Goal: Task Accomplishment & Management: Complete application form

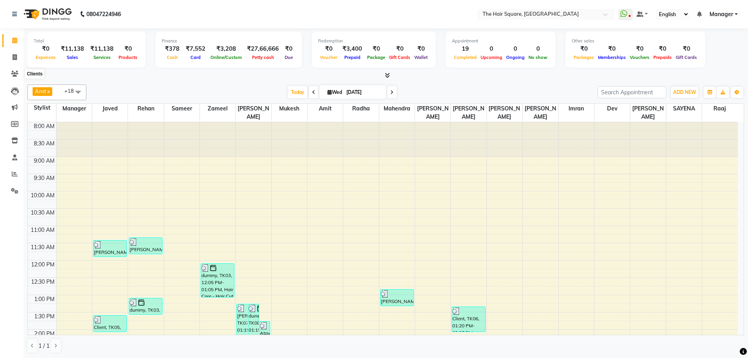
click at [11, 64] on li "Invoice" at bounding box center [12, 57] width 24 height 17
click at [15, 52] on link "Invoice" at bounding box center [11, 57] width 19 height 13
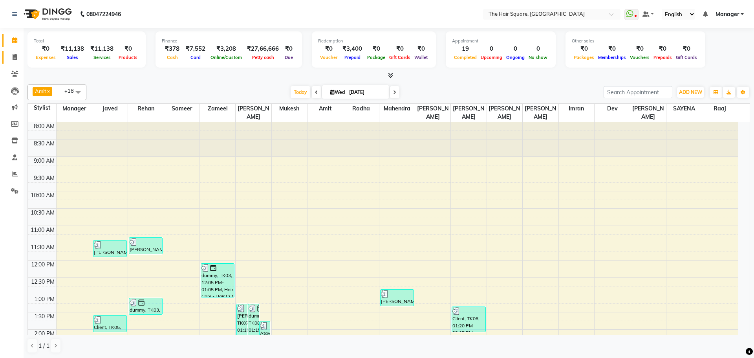
select select "service"
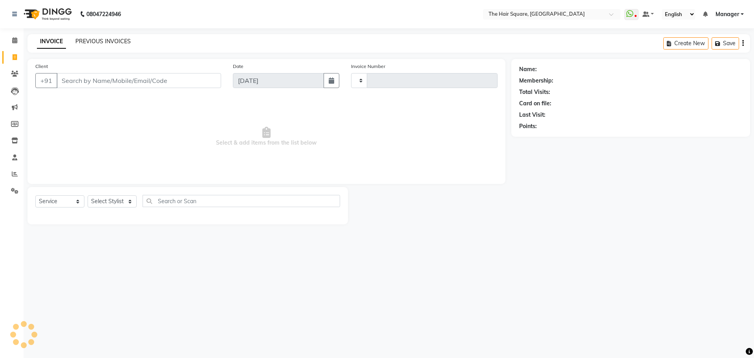
type input "3095"
select select "5768"
click at [86, 40] on link "PREVIOUS INVOICES" at bounding box center [102, 41] width 55 height 7
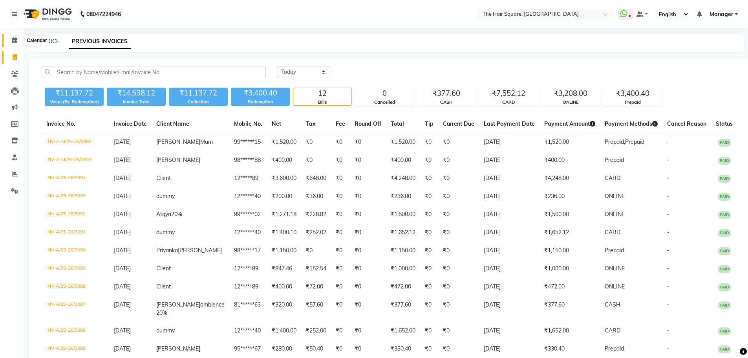
click at [14, 41] on icon at bounding box center [14, 40] width 5 height 6
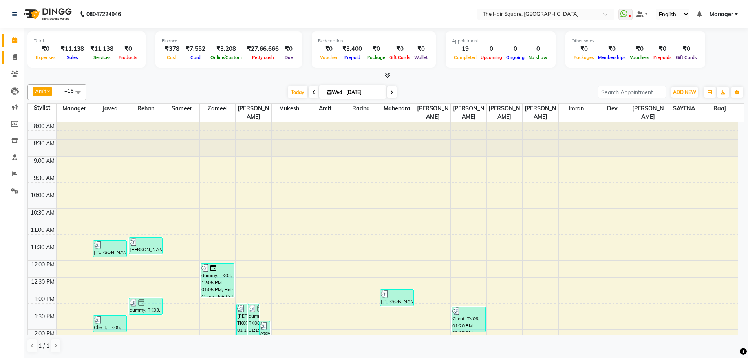
click at [16, 53] on span at bounding box center [15, 57] width 14 height 9
select select "service"
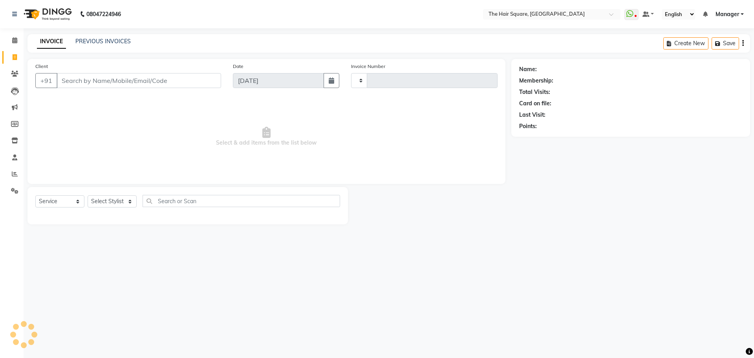
type input "3095"
select select "5768"
click at [80, 41] on link "PREVIOUS INVOICES" at bounding box center [102, 41] width 55 height 7
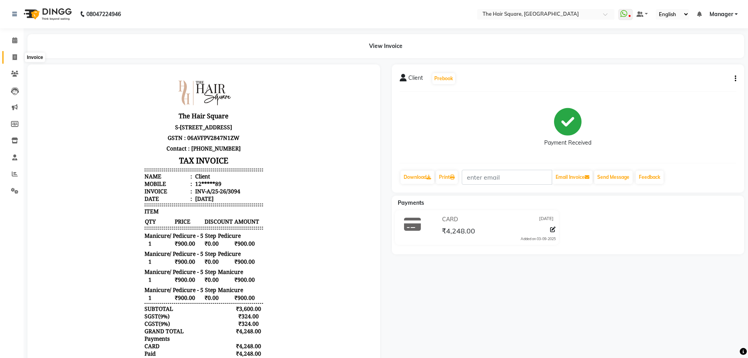
drag, startPoint x: 0, startPoint y: 0, endPoint x: 13, endPoint y: 57, distance: 58.9
click at [13, 57] on icon at bounding box center [15, 57] width 4 height 6
select select "service"
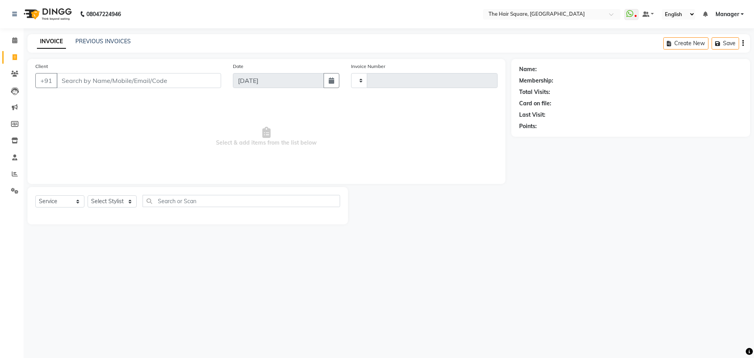
type input "3095"
select select "5768"
drag, startPoint x: 108, startPoint y: 202, endPoint x: 104, endPoint y: 197, distance: 5.6
click at [108, 202] on select "Select Stylist" at bounding box center [112, 201] width 49 height 12
select select "39381"
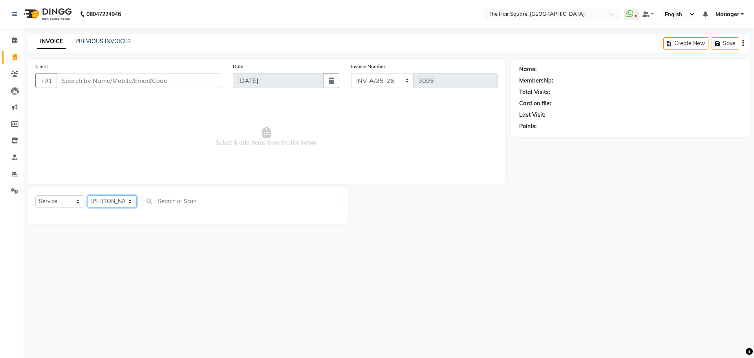
click at [88, 195] on select "Select Stylist Amit Aradhana Bittu Dev Imran Inder Javed Kim Mahendra Manager M…" at bounding box center [112, 201] width 49 height 12
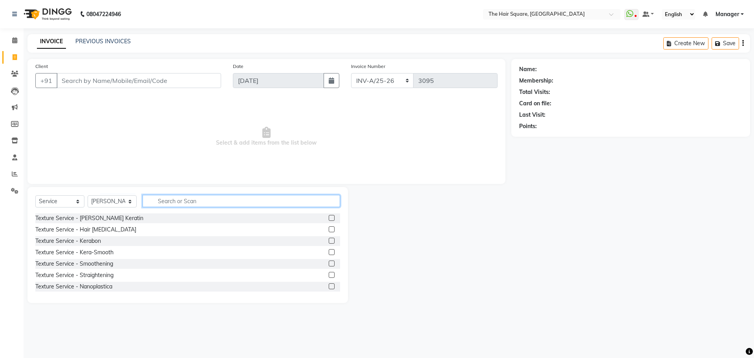
click at [168, 202] on input "text" at bounding box center [241, 201] width 197 height 12
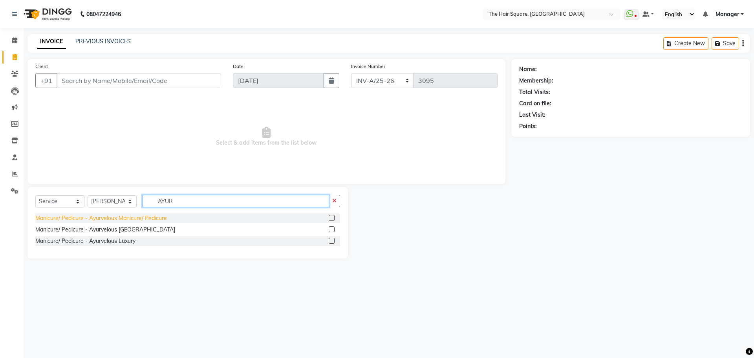
type input "AYUR"
click at [137, 220] on div "Manicure/ Pedicure - Ayurvelous Manicure/ Pedicure" at bounding box center [101, 218] width 132 height 8
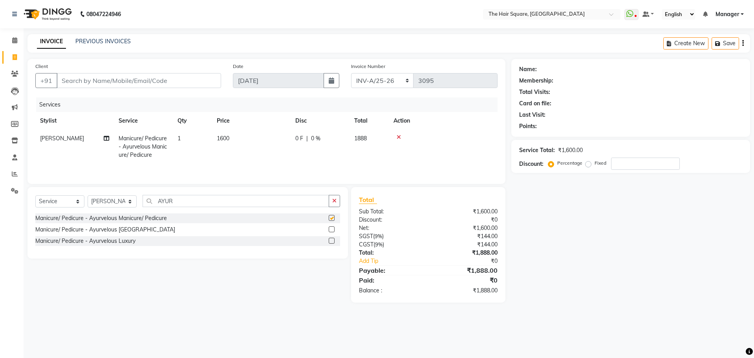
checkbox input "false"
click at [99, 212] on div "Select Service Product Membership Package Voucher Prepaid Gift Card Select Styl…" at bounding box center [187, 204] width 305 height 18
click at [112, 203] on select "Select Stylist Amit Aradhana Bittu Dev Imran Inder Javed Kim Mahendra Manager M…" at bounding box center [112, 201] width 49 height 12
select select "39378"
click at [88, 195] on select "Select Stylist Amit Aradhana Bittu Dev Imran Inder Javed Kim Mahendra Manager M…" at bounding box center [112, 201] width 49 height 12
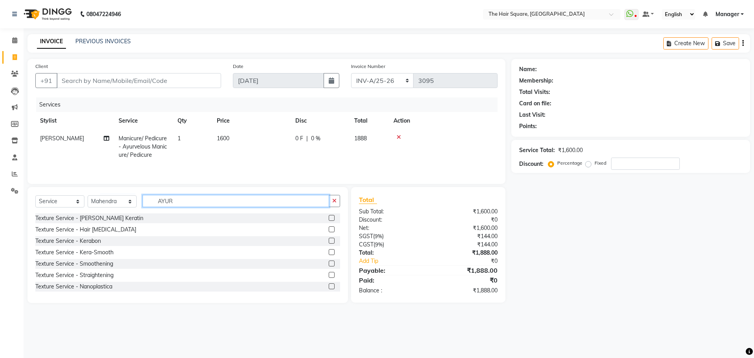
click at [194, 197] on input "AYUR" at bounding box center [236, 201] width 186 height 12
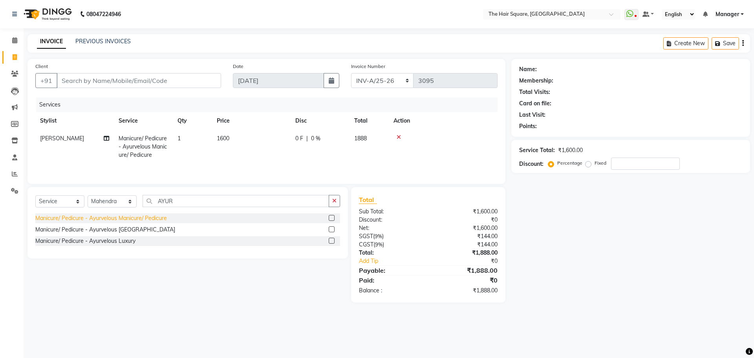
click at [91, 218] on div "Manicure/ Pedicure - Ayurvelous Manicure/ Pedicure" at bounding box center [101, 218] width 132 height 8
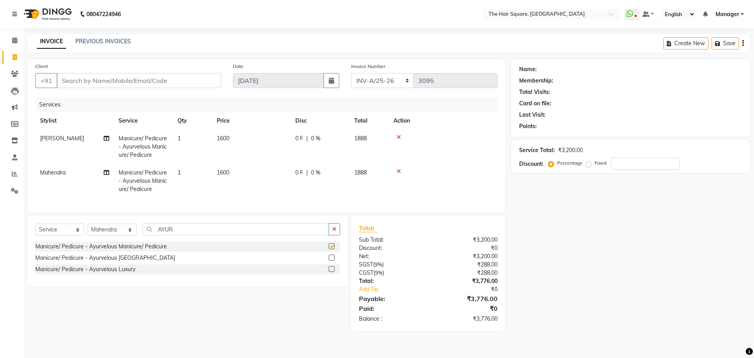
checkbox input "false"
click at [193, 233] on input "AYUR" at bounding box center [236, 229] width 186 height 12
drag, startPoint x: 193, startPoint y: 232, endPoint x: 78, endPoint y: 246, distance: 116.2
click at [81, 241] on div "Select Service Product Membership Package Voucher Prepaid Gift Card Select Styl…" at bounding box center [187, 232] width 305 height 18
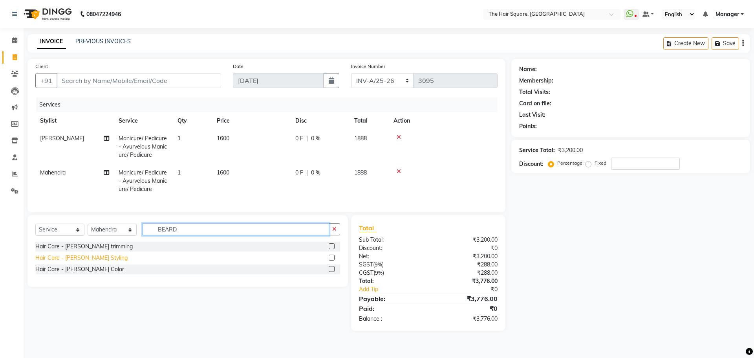
type input "BEARD"
click at [66, 262] on div "Hair Care - Beard Styling" at bounding box center [81, 258] width 92 height 8
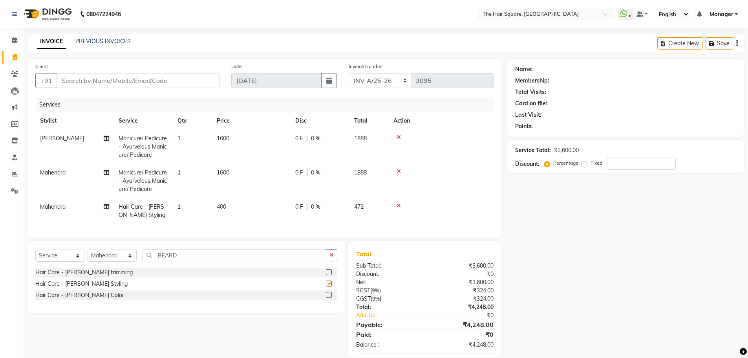
checkbox input "false"
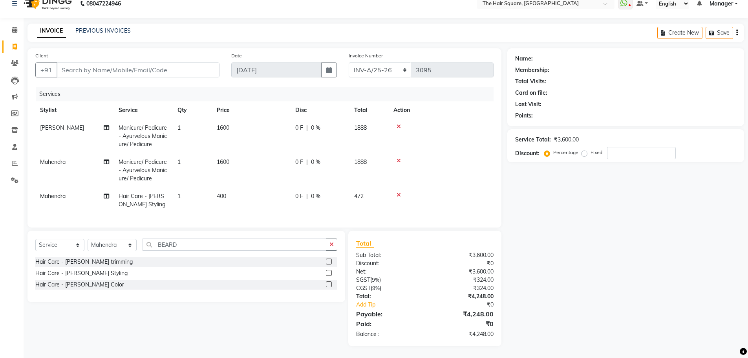
click at [68, 199] on td "Mahendra" at bounding box center [74, 200] width 79 height 26
select select "39378"
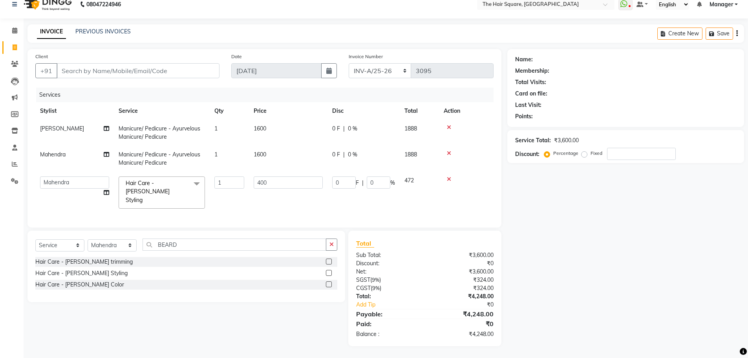
scroll to position [7, 0]
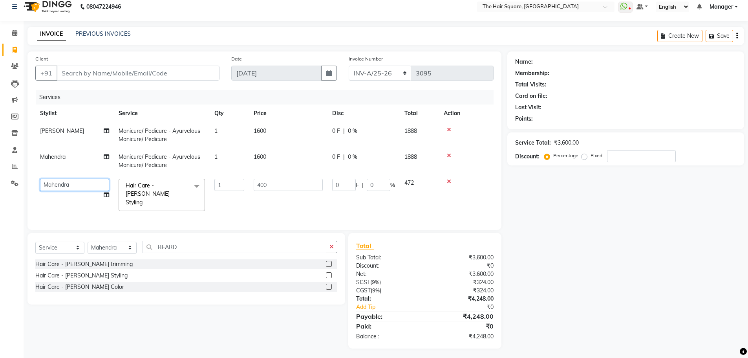
click at [69, 184] on select "Amit Aradhana Bittu Dev Imran Inder Javed Kim Mahendra Manager Mukesh Raaj Radh…" at bounding box center [74, 185] width 69 height 12
select select "39370"
click at [101, 77] on input "Client" at bounding box center [138, 73] width 163 height 15
type input "1"
type input "0"
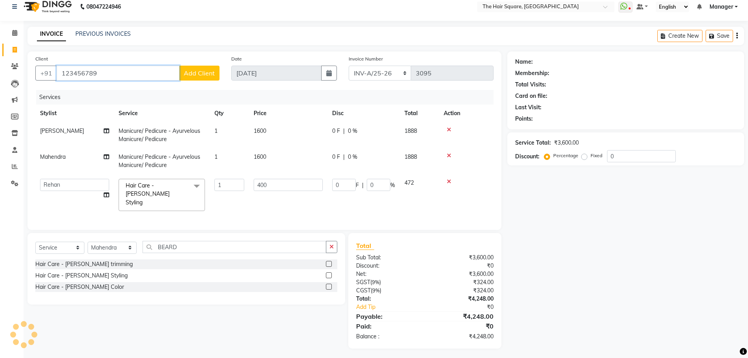
type input "123456789"
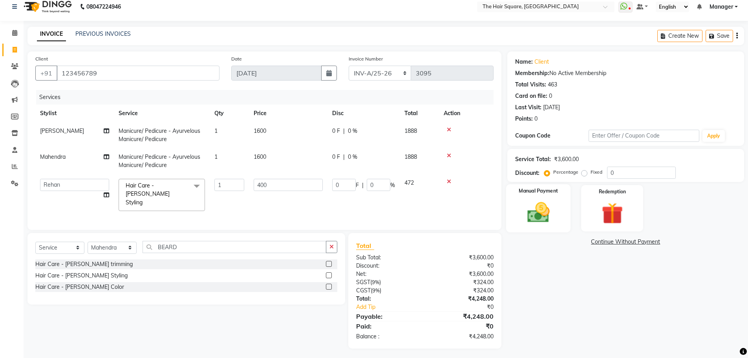
drag, startPoint x: 534, startPoint y: 210, endPoint x: 545, endPoint y: 223, distance: 17.5
click at [534, 210] on img at bounding box center [538, 212] width 36 height 26
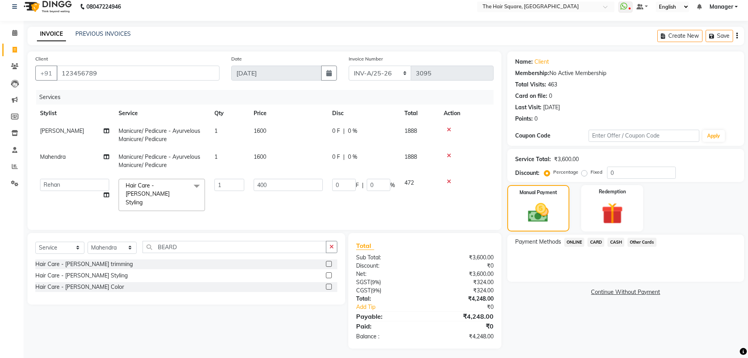
click at [177, 183] on span "Hair Care - Beard Styling x" at bounding box center [158, 193] width 69 height 25
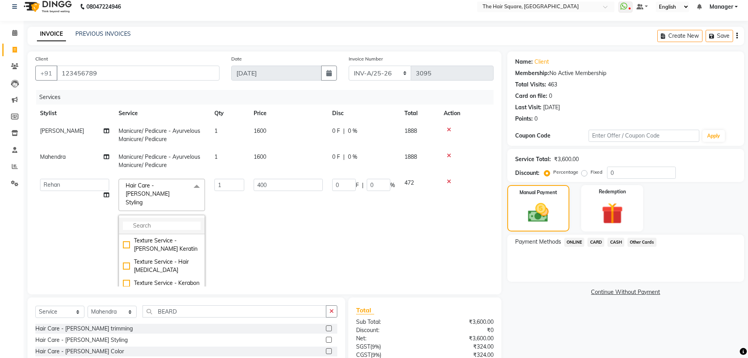
click at [152, 221] on input "multiselect-search" at bounding box center [162, 225] width 78 height 8
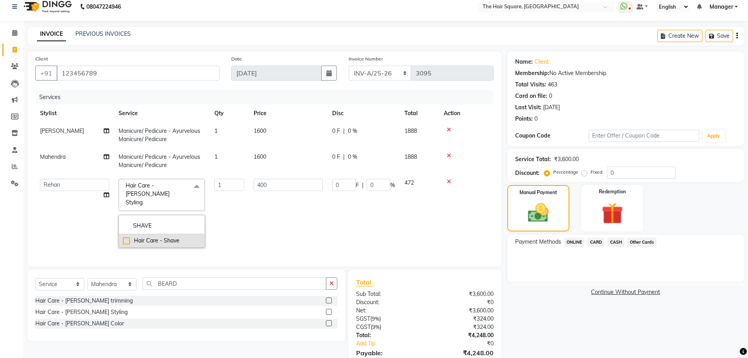
type input "SHAVE"
click at [121, 236] on li "Hair Care - Shave" at bounding box center [162, 240] width 86 height 13
checkbox input "true"
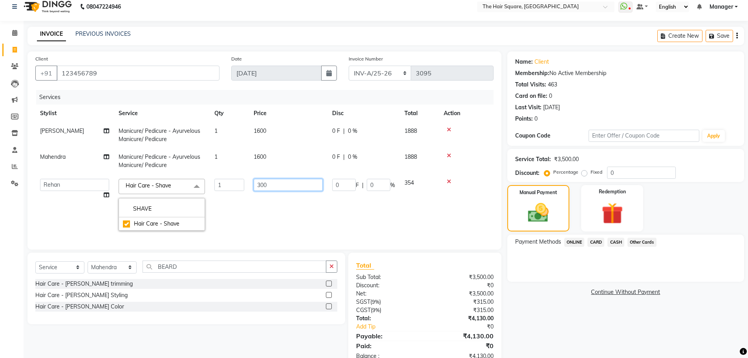
click at [281, 187] on input "300" at bounding box center [288, 185] width 69 height 12
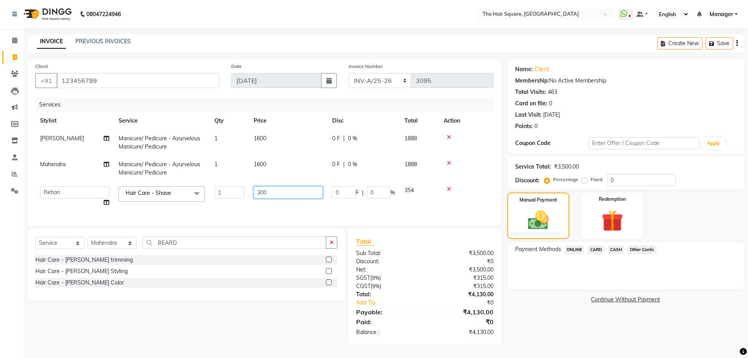
scroll to position [4, 0]
drag, startPoint x: 283, startPoint y: 182, endPoint x: 247, endPoint y: 189, distance: 37.6
click at [247, 189] on tr "Amit Aradhana Bittu Dev Imran Inder Javed Kim Mahendra Manager Mukesh Raaj Radh…" at bounding box center [264, 196] width 458 height 30
type input "400"
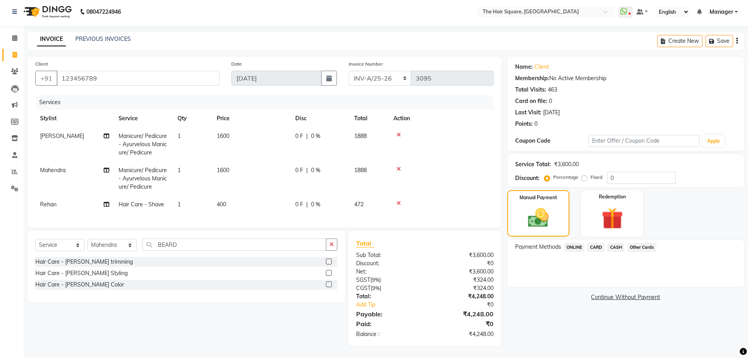
click at [575, 243] on span "ONLINE" at bounding box center [574, 247] width 20 height 9
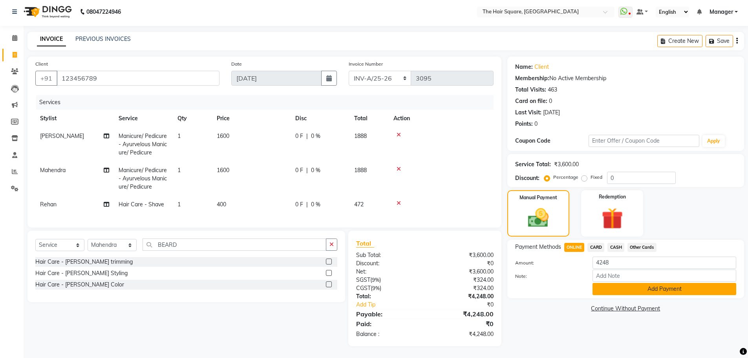
click at [622, 284] on button "Add Payment" at bounding box center [664, 289] width 144 height 12
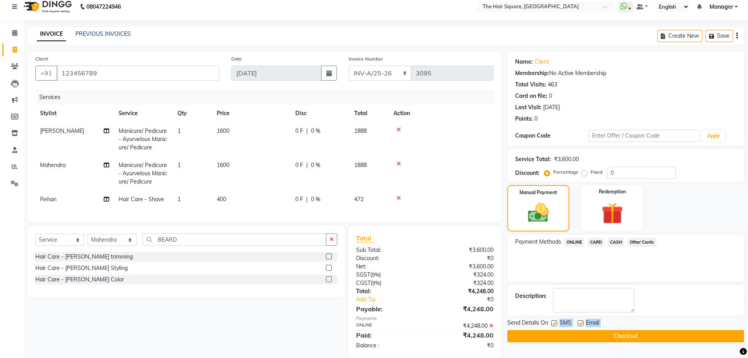
drag, startPoint x: 554, startPoint y: 320, endPoint x: 543, endPoint y: 325, distance: 11.8
click at [545, 331] on div "Send Details On SMS Email Checkout" at bounding box center [625, 330] width 237 height 24
click at [545, 321] on span "Send Details On" at bounding box center [527, 323] width 41 height 10
click at [581, 322] on label at bounding box center [581, 323] width 6 height 6
click at [581, 322] on input "checkbox" at bounding box center [580, 323] width 5 height 5
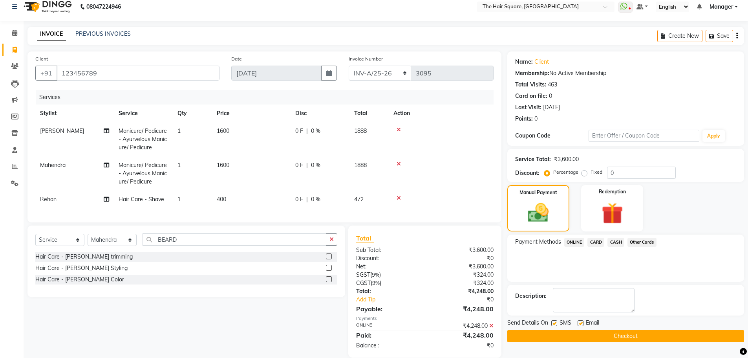
checkbox input "false"
click at [557, 324] on div "SMS" at bounding box center [564, 323] width 26 height 10
click at [553, 322] on label at bounding box center [554, 323] width 6 height 6
click at [553, 322] on input "checkbox" at bounding box center [553, 323] width 5 height 5
checkbox input "false"
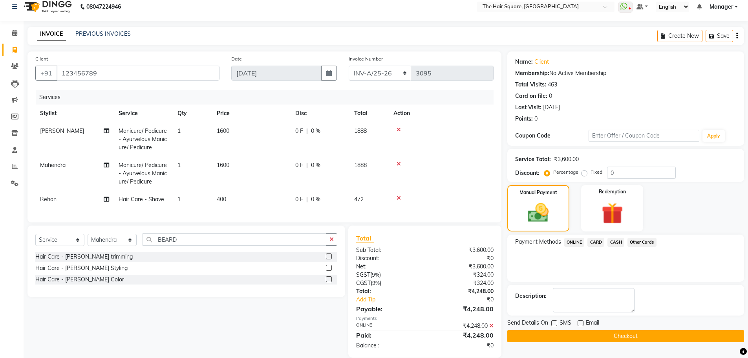
scroll to position [25, 0]
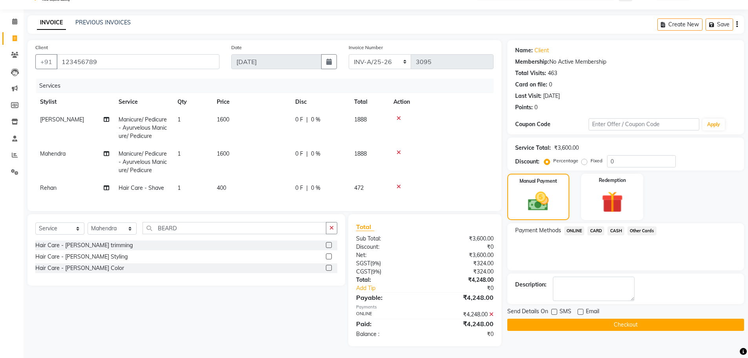
click at [569, 318] on button "Checkout" at bounding box center [625, 324] width 237 height 12
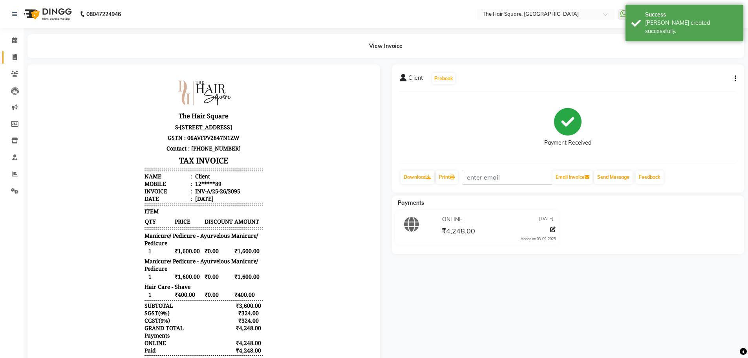
click at [7, 55] on link "Invoice" at bounding box center [11, 57] width 19 height 13
select select "service"
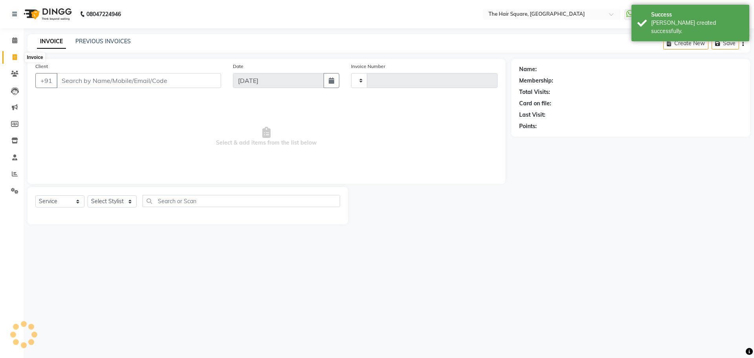
type input "3096"
select select "5768"
click at [118, 40] on link "PREVIOUS INVOICES" at bounding box center [102, 41] width 55 height 7
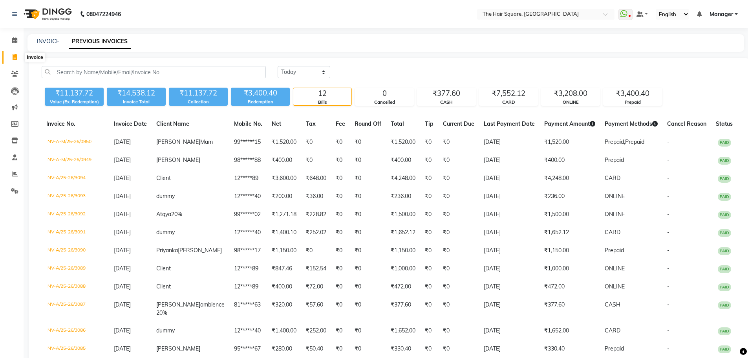
click at [13, 55] on icon at bounding box center [15, 57] width 4 height 6
select select "service"
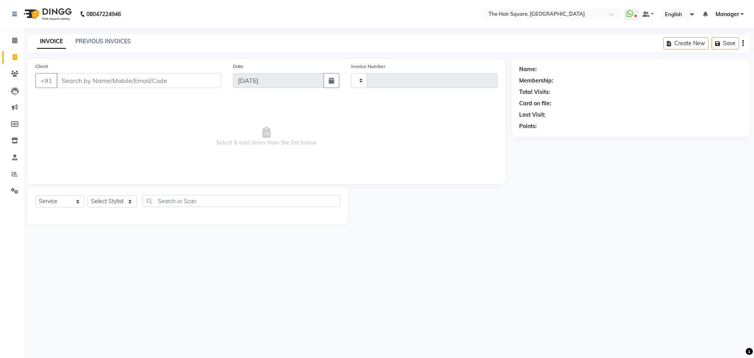
type input "3096"
select select "5768"
type input "123456789"
click at [121, 207] on select "Select Stylist Amit [PERSON_NAME] Dev Imran [PERSON_NAME] [PERSON_NAME] Manager…" at bounding box center [112, 201] width 49 height 12
select select "39381"
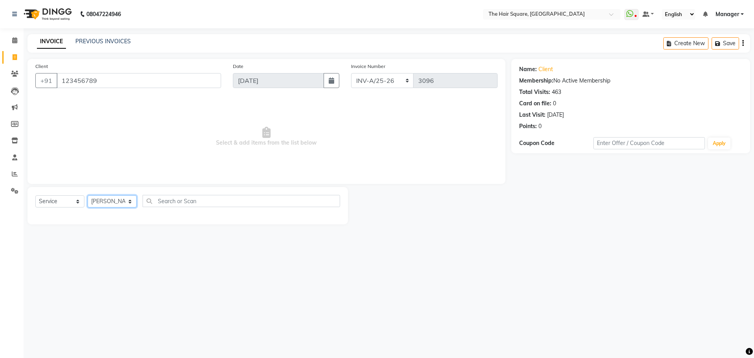
click at [88, 195] on select "Select Stylist Amit [PERSON_NAME] Dev Imran [PERSON_NAME] [PERSON_NAME] Manager…" at bounding box center [112, 201] width 49 height 12
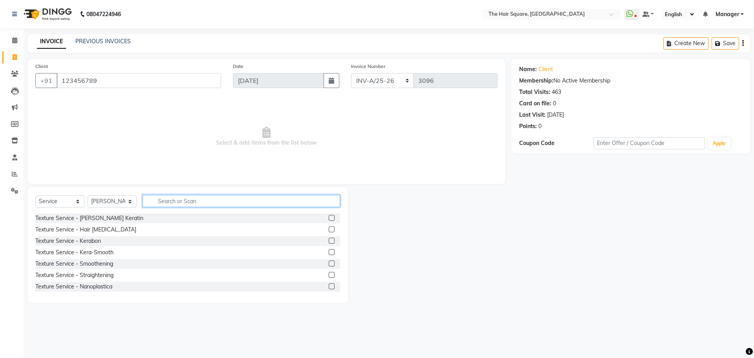
click at [170, 205] on input "text" at bounding box center [241, 201] width 197 height 12
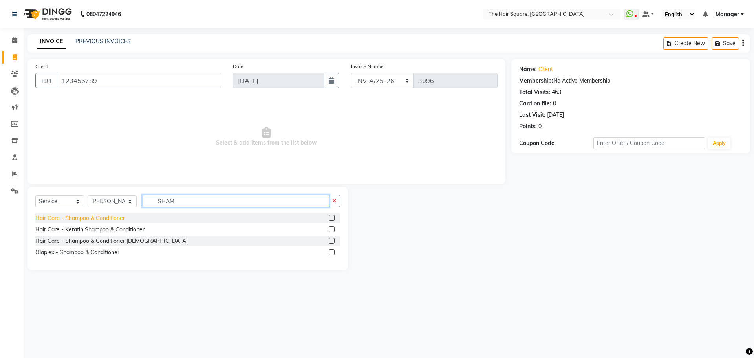
type input "SHAM"
click at [81, 218] on div "Hair Care - Shampoo & Conditioner" at bounding box center [80, 218] width 90 height 8
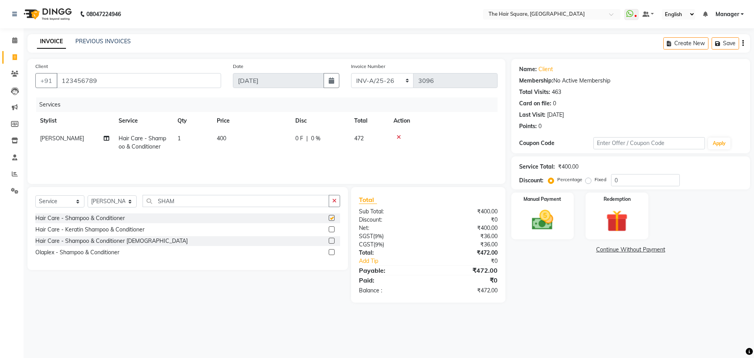
checkbox input "false"
click at [529, 212] on img at bounding box center [542, 220] width 37 height 26
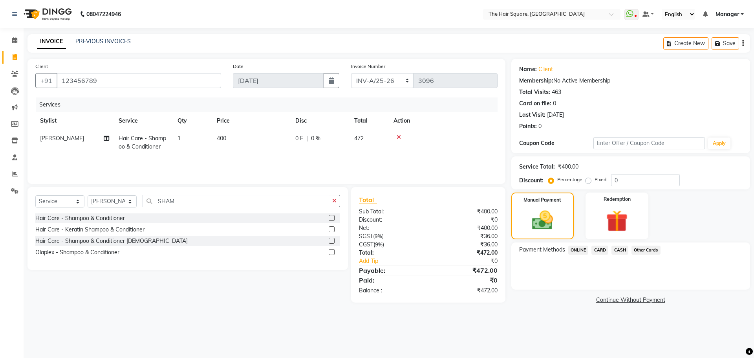
click at [574, 250] on span "ONLINE" at bounding box center [578, 249] width 20 height 9
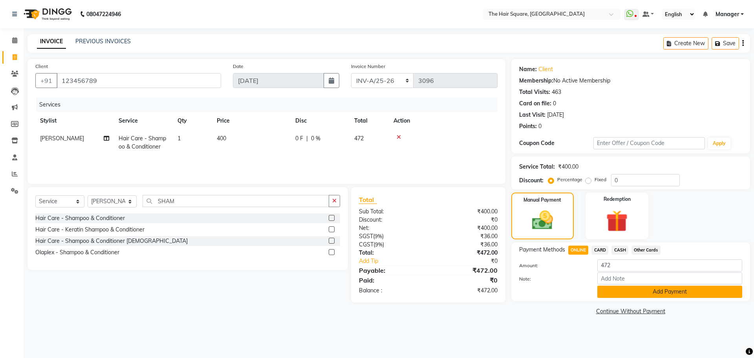
click at [632, 296] on div "Payment Methods ONLINE CARD CASH Other Cards Amount: 472 Note: Add Payment" at bounding box center [630, 271] width 239 height 59
click at [634, 292] on button "Add Payment" at bounding box center [669, 291] width 145 height 12
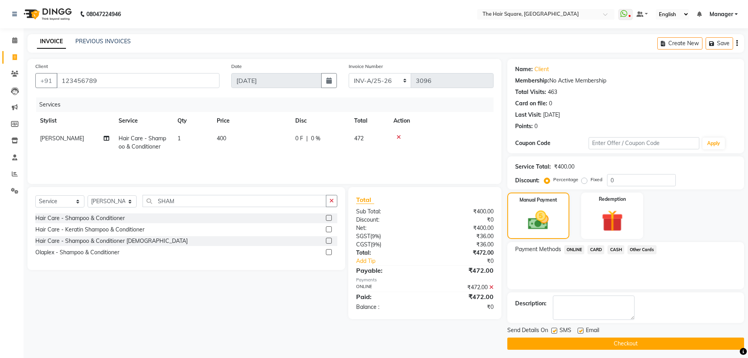
click at [554, 331] on label at bounding box center [554, 330] width 6 height 6
click at [554, 331] on input "checkbox" at bounding box center [553, 330] width 5 height 5
checkbox input "false"
click at [581, 331] on label at bounding box center [581, 330] width 6 height 6
click at [581, 331] on input "checkbox" at bounding box center [580, 330] width 5 height 5
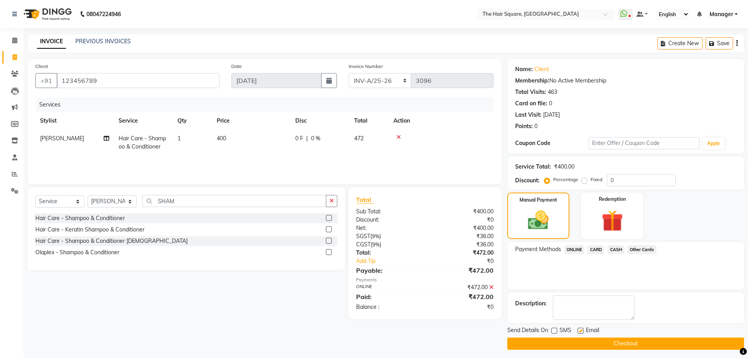
checkbox input "false"
click at [581, 342] on button "Checkout" at bounding box center [625, 343] width 237 height 12
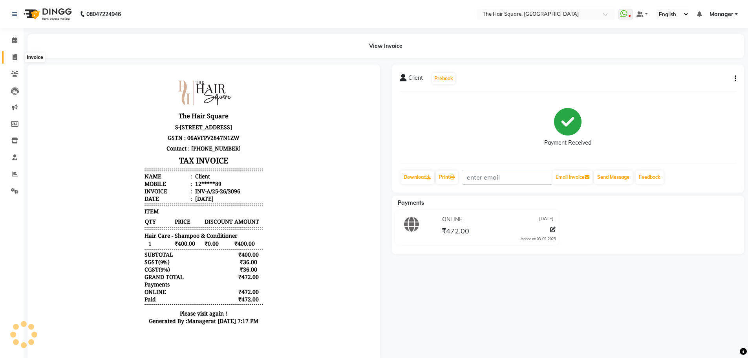
click at [13, 57] on icon at bounding box center [15, 57] width 4 height 6
select select "service"
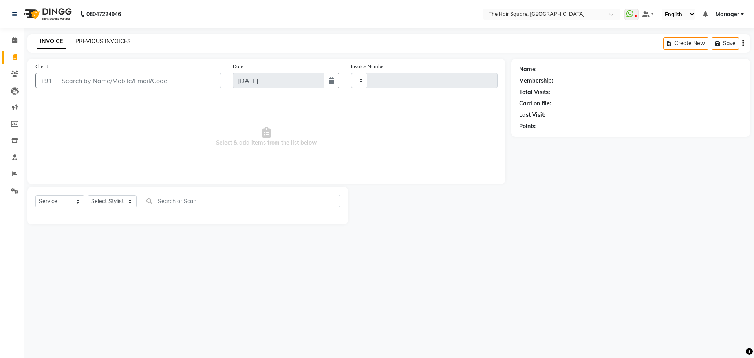
type input "3097"
select select "5768"
click at [103, 44] on link "PREVIOUS INVOICES" at bounding box center [102, 41] width 55 height 7
